Goal: Navigation & Orientation: Find specific page/section

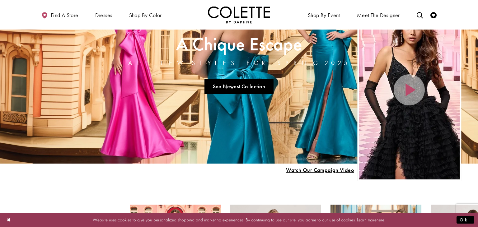
scroll to position [44, 0]
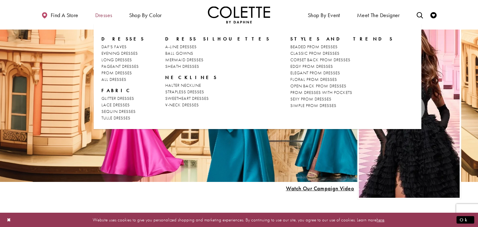
click at [102, 14] on span "Dresses" at bounding box center [103, 15] width 17 height 6
click at [118, 72] on span "PROM DRESSES" at bounding box center [116, 73] width 31 height 6
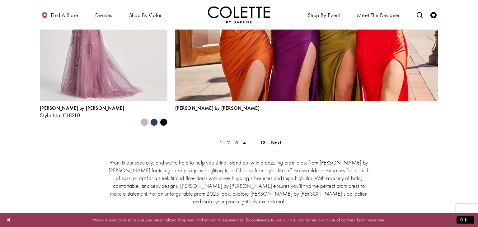
scroll to position [1419, 0]
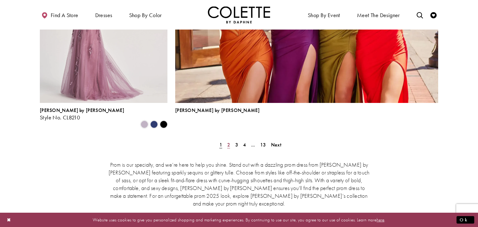
click at [227, 142] on span "2" at bounding box center [228, 145] width 3 height 7
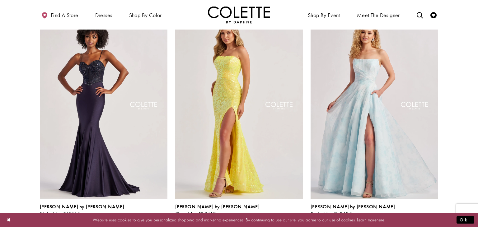
scroll to position [633, 0]
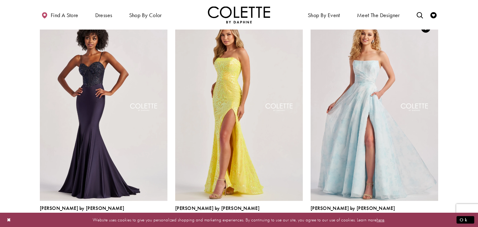
click at [424, 219] on span "Product List" at bounding box center [424, 222] width 7 height 7
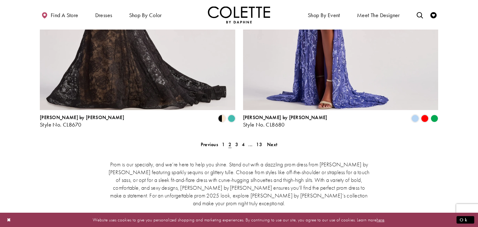
scroll to position [1330, 0]
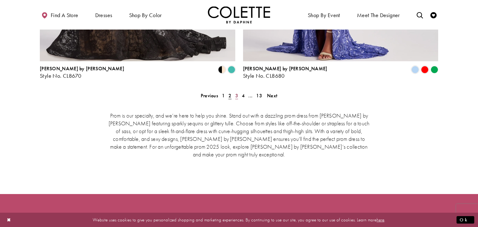
click at [237, 92] on span "3" at bounding box center [236, 95] width 3 height 7
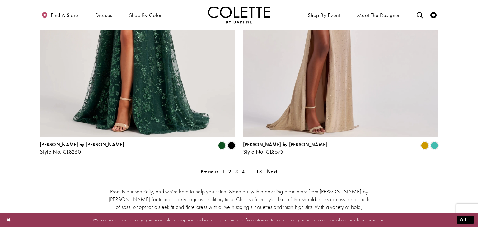
scroll to position [1255, 0]
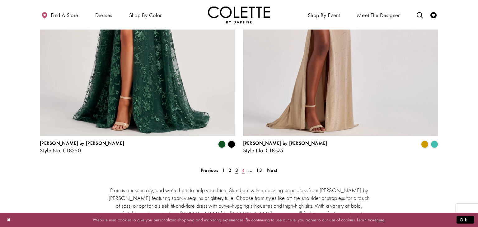
click at [241, 166] on link "4" at bounding box center [243, 170] width 7 height 9
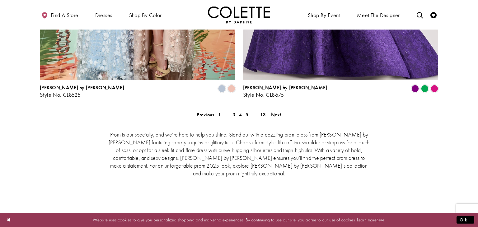
scroll to position [1317, 0]
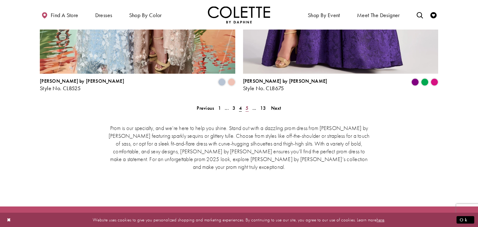
click at [246, 105] on span "5" at bounding box center [247, 108] width 3 height 7
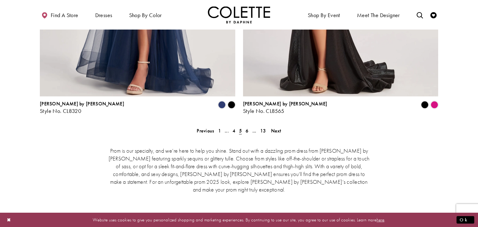
scroll to position [1305, 0]
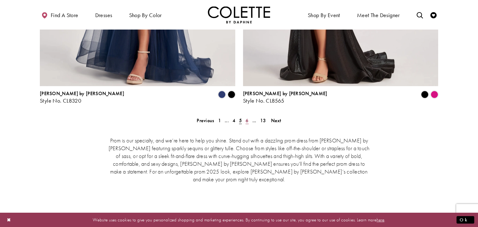
click at [246, 117] on span "6" at bounding box center [247, 120] width 3 height 7
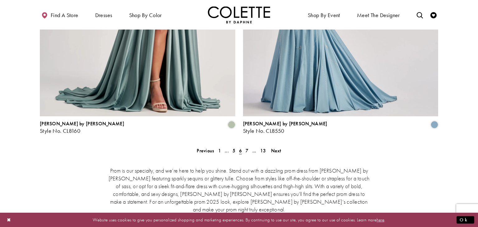
scroll to position [1280, 0]
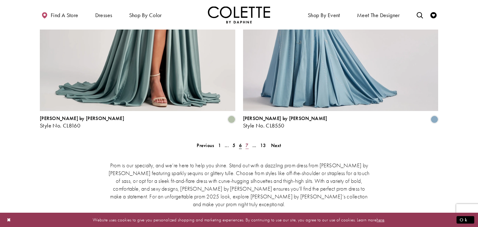
click at [247, 142] on span "7" at bounding box center [247, 145] width 3 height 7
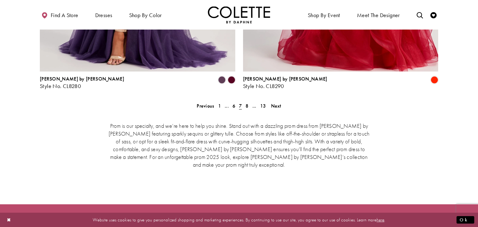
scroll to position [1330, 0]
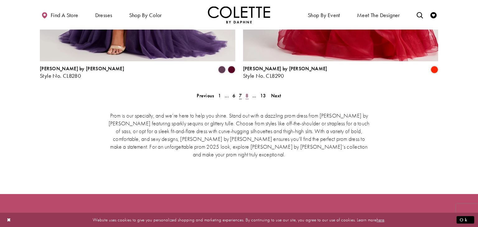
click at [247, 92] on span "8" at bounding box center [247, 95] width 3 height 7
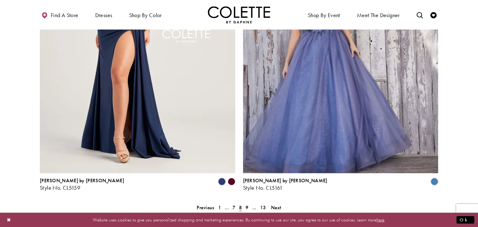
scroll to position [1230, 0]
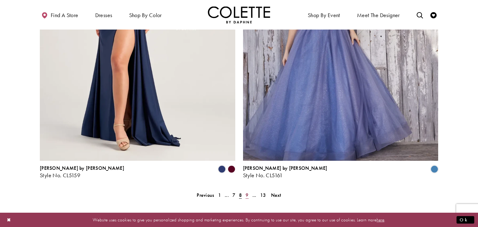
click at [246, 192] on span "9" at bounding box center [247, 195] width 3 height 7
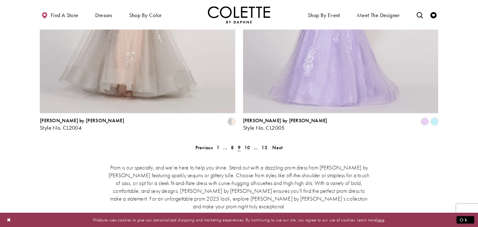
scroll to position [1317, 0]
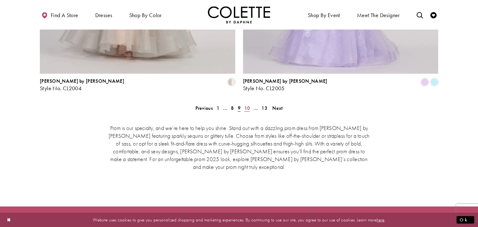
click at [246, 105] on span "10" at bounding box center [247, 108] width 6 height 7
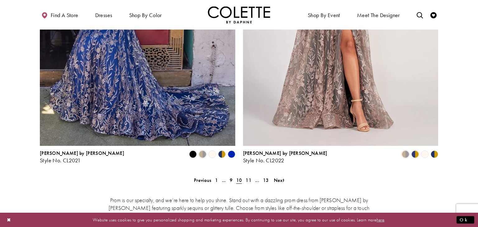
scroll to position [1255, 0]
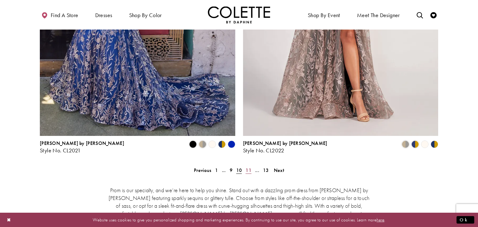
click at [247, 167] on span "11" at bounding box center [249, 170] width 6 height 7
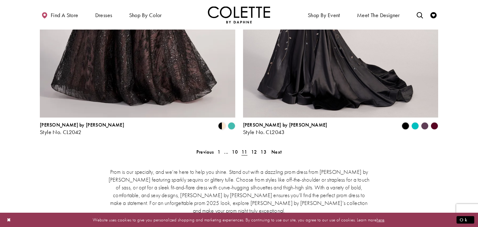
scroll to position [1255, 0]
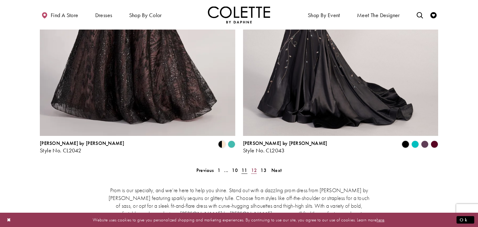
click at [254, 167] on span "12" at bounding box center [254, 170] width 6 height 7
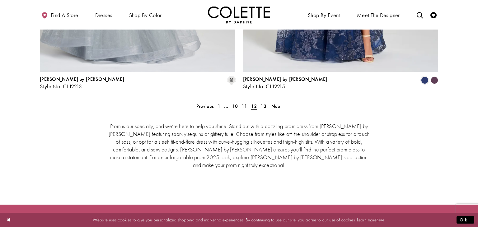
scroll to position [1317, 0]
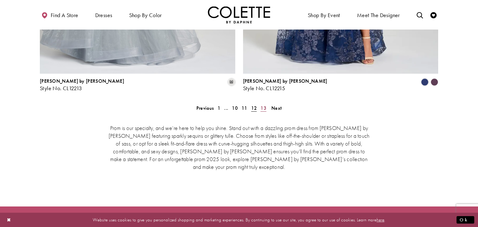
click at [263, 105] on span "13" at bounding box center [264, 108] width 6 height 7
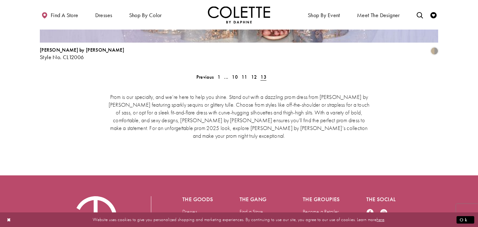
scroll to position [1417, 0]
